Goal: Information Seeking & Learning: Learn about a topic

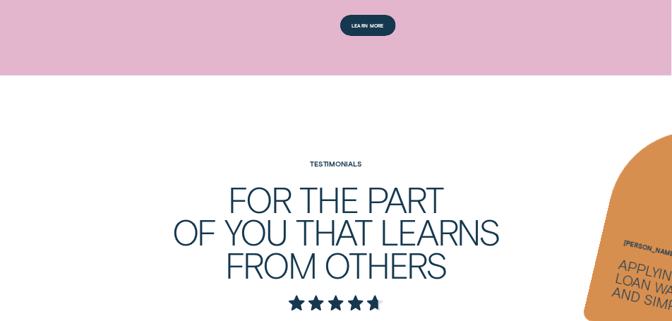
scroll to position [1413, 0]
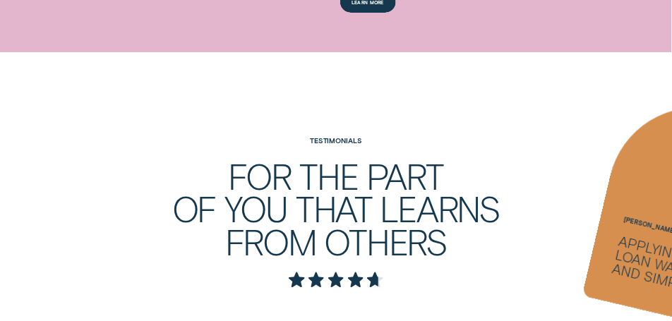
click at [463, 196] on ul "Dean Silhouette - Four Applying for a loan was quick and simple. Gary Silhouett…" at bounding box center [336, 223] width 672 height 342
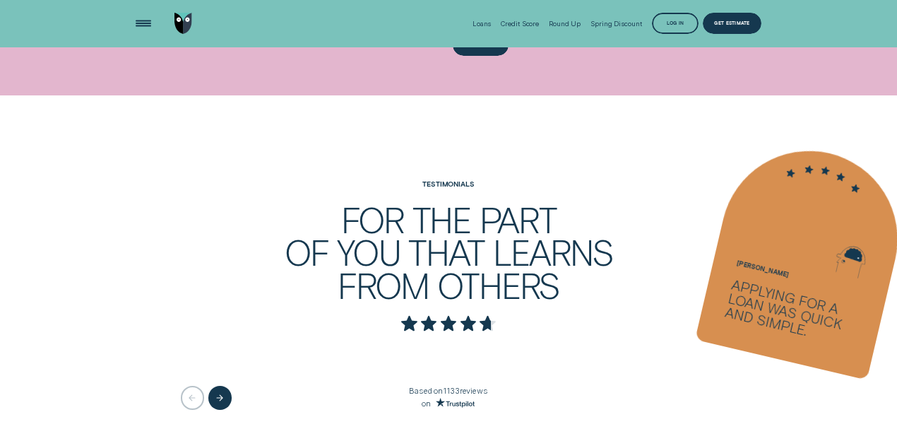
scroll to position [1376, 0]
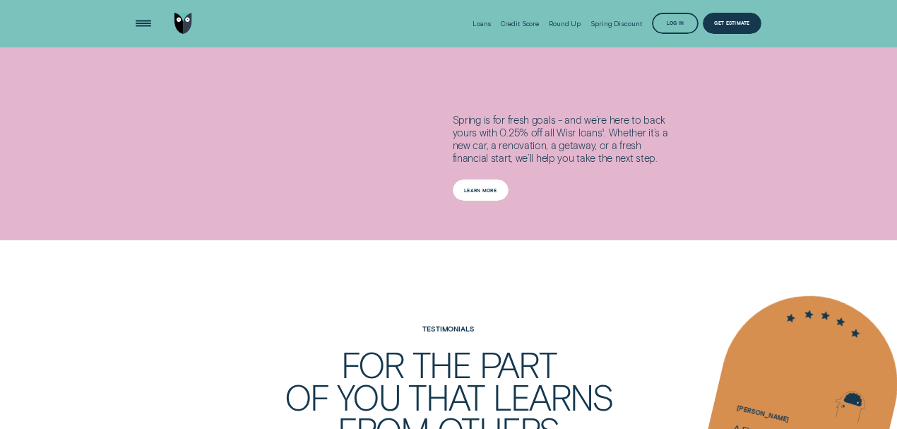
click at [500, 194] on div "Learn more" at bounding box center [481, 189] width 56 height 21
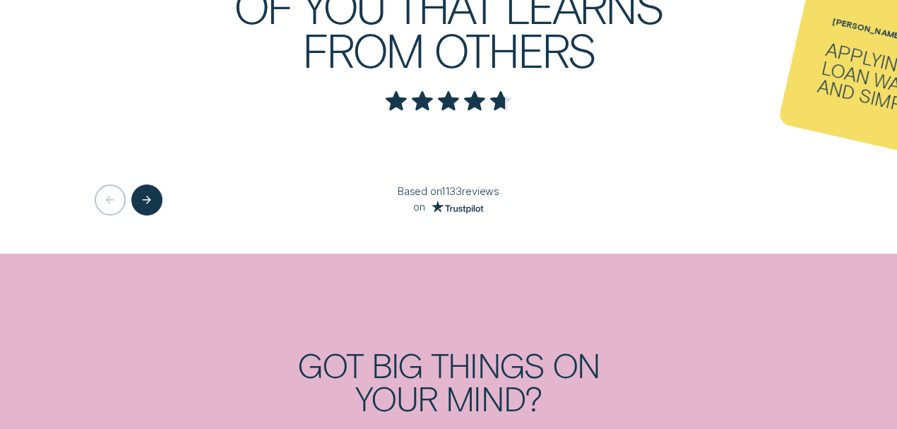
scroll to position [2177, 0]
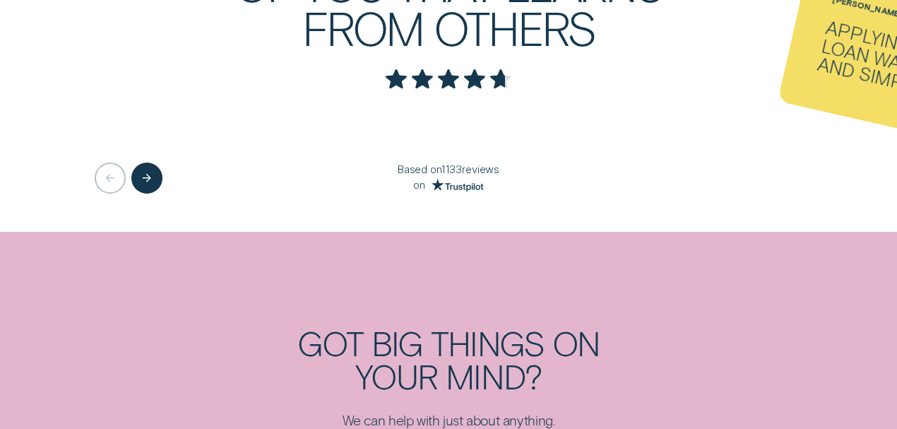
click at [641, 129] on ul "Dean Silhouette - One Applying for a loan was quick and simple. Gary Silhouette…" at bounding box center [448, 3] width 897 height 456
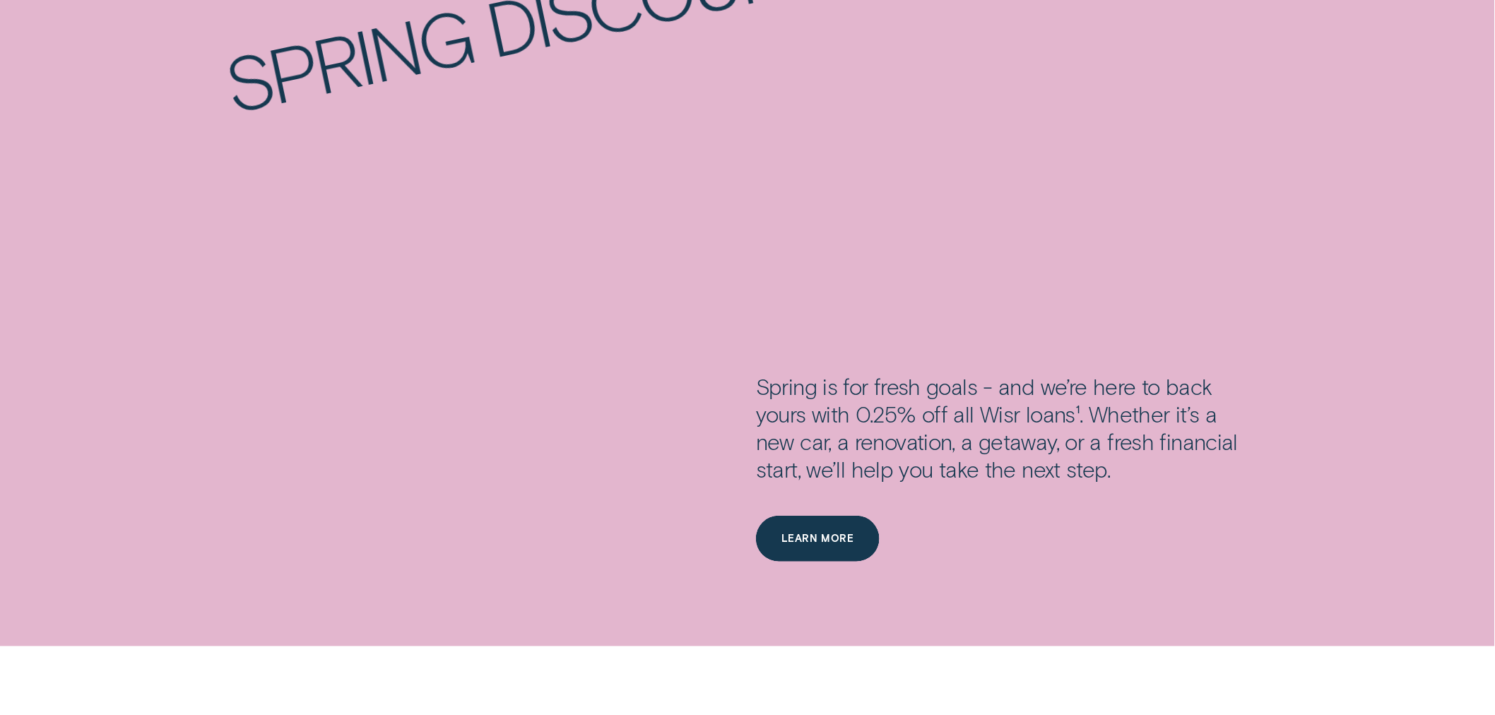
scroll to position [2648, 0]
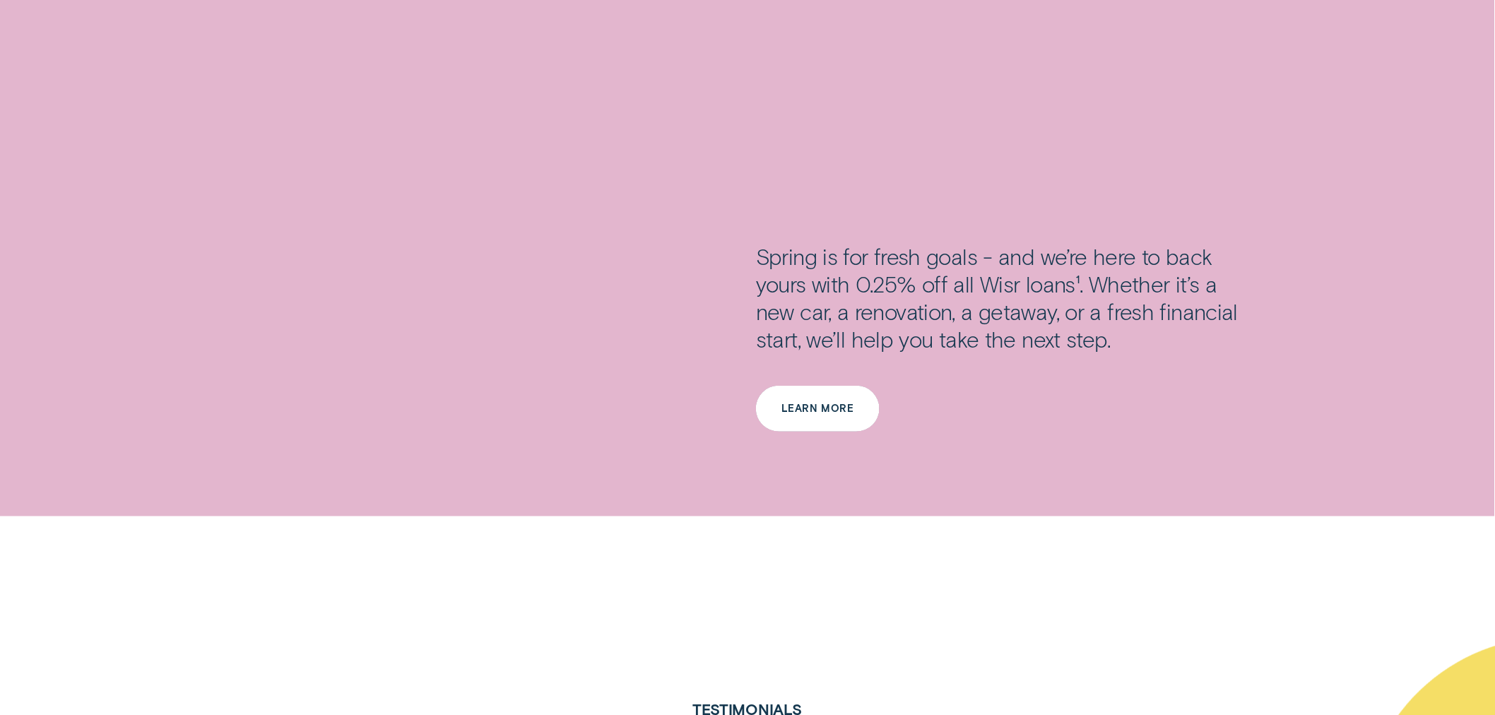
click at [834, 404] on div "Learn more" at bounding box center [817, 408] width 73 height 9
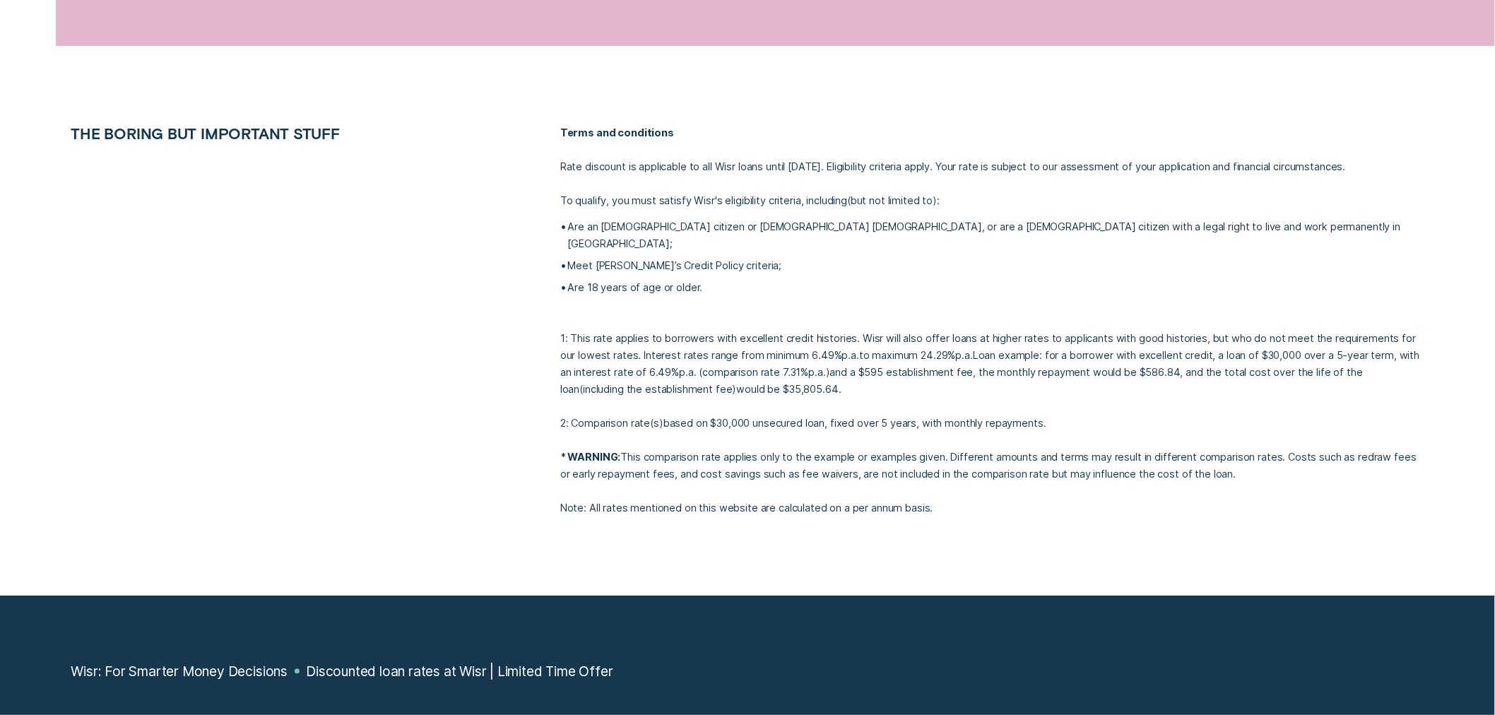
scroll to position [3139, 0]
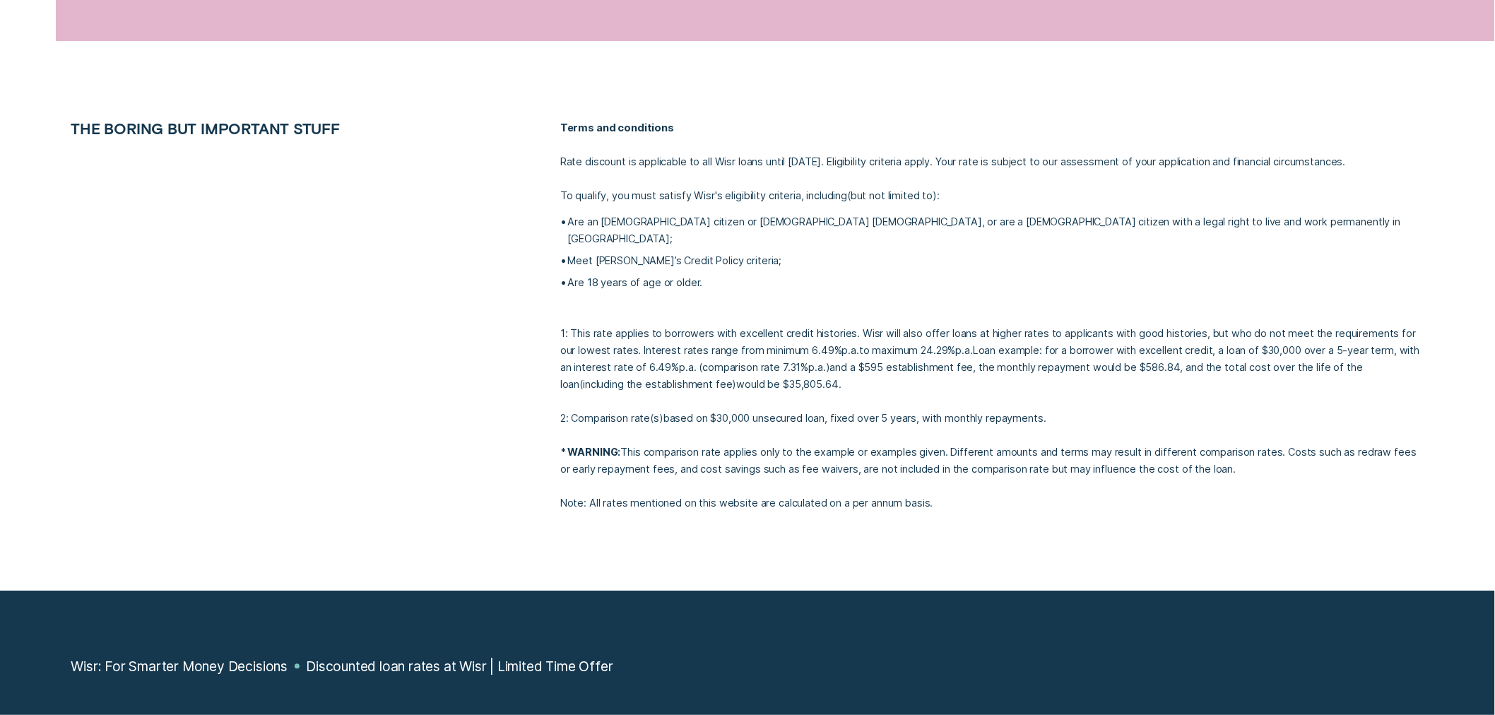
click at [648, 251] on ul "Are an Australian citizen or Australian Permanent Resident, or are a New Zealan…" at bounding box center [992, 253] width 864 height 78
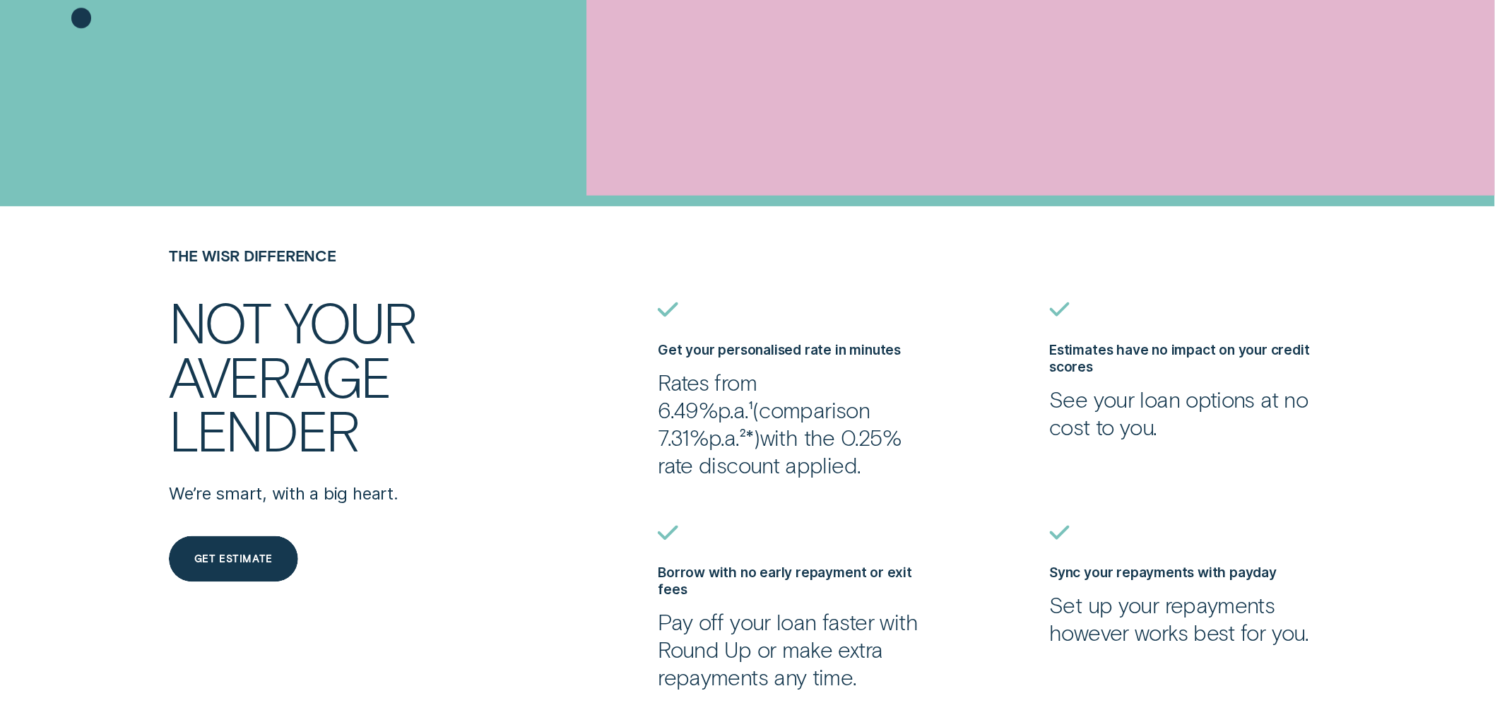
scroll to position [0, 0]
